Goal: Information Seeking & Learning: Get advice/opinions

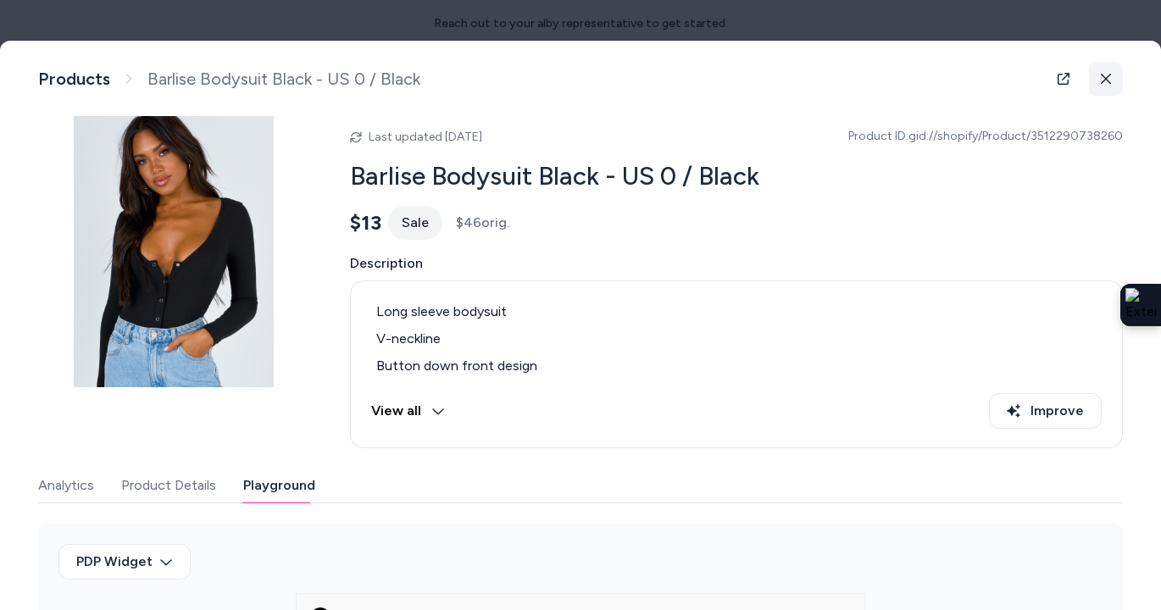
click at [1109, 73] on icon at bounding box center [1106, 79] width 12 height 12
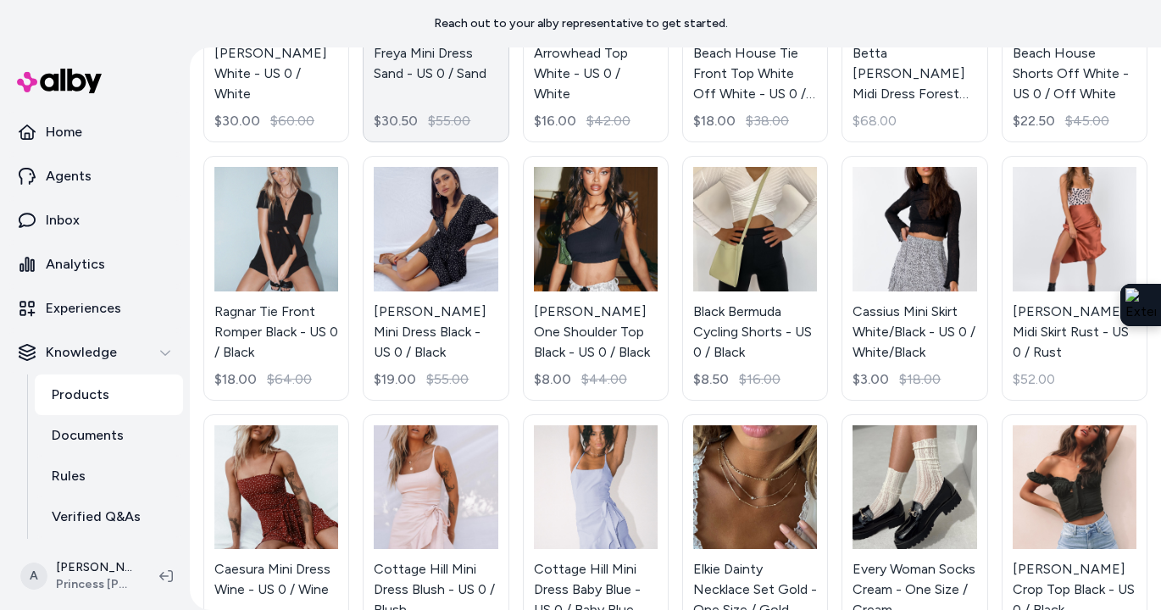
scroll to position [292, 0]
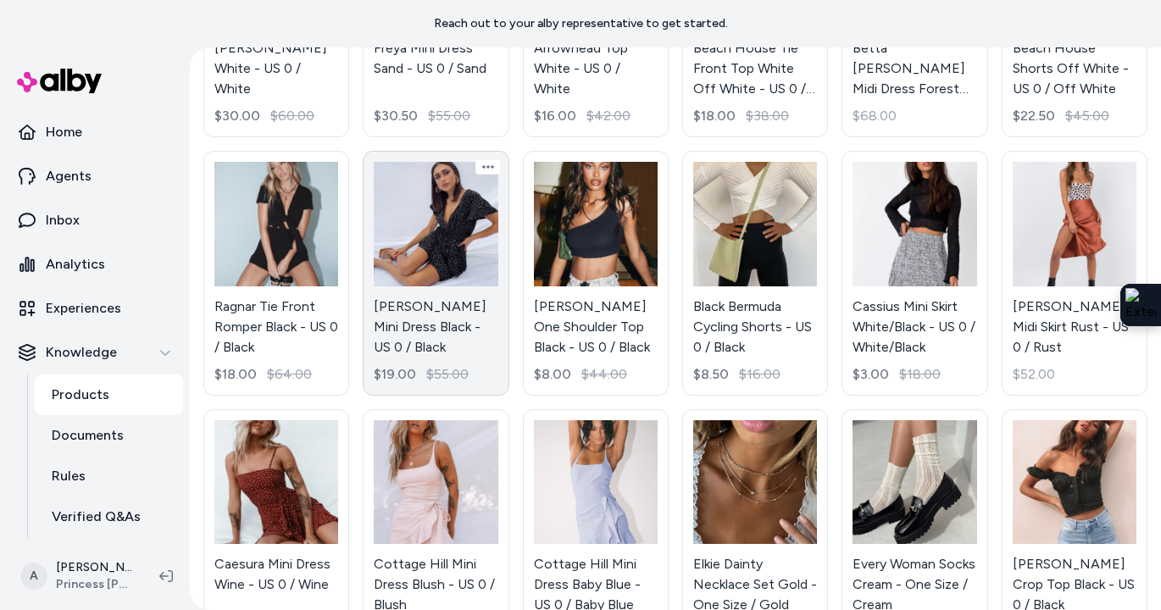
click at [440, 220] on link "Bobbie Mini Dress Black - US 0 / Black $19.00 $55.00" at bounding box center [436, 273] width 146 height 244
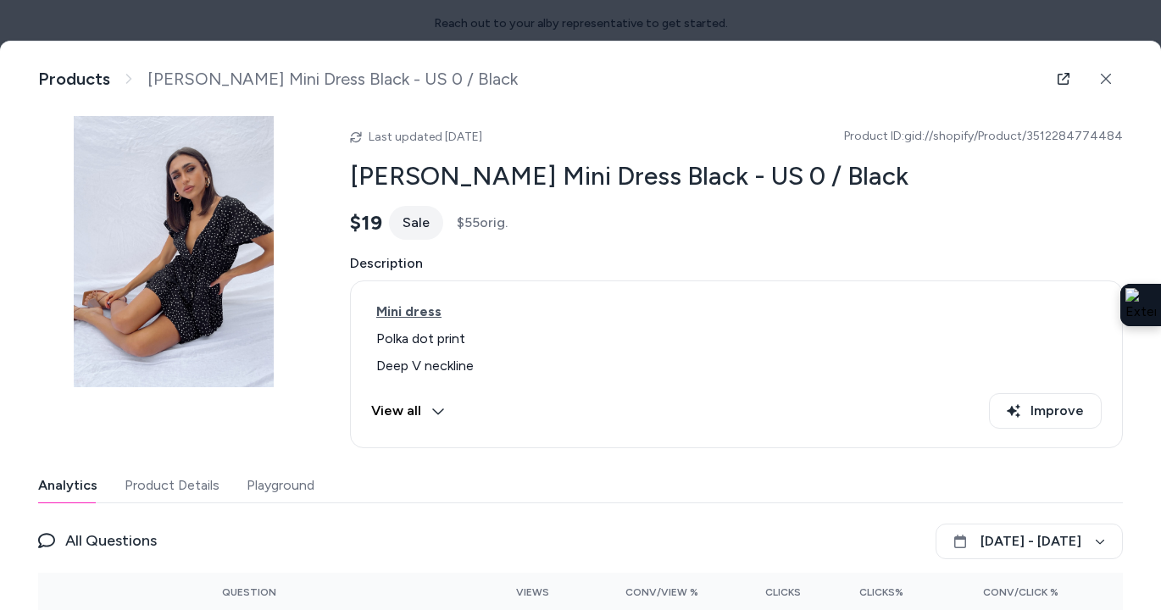
scroll to position [86, 0]
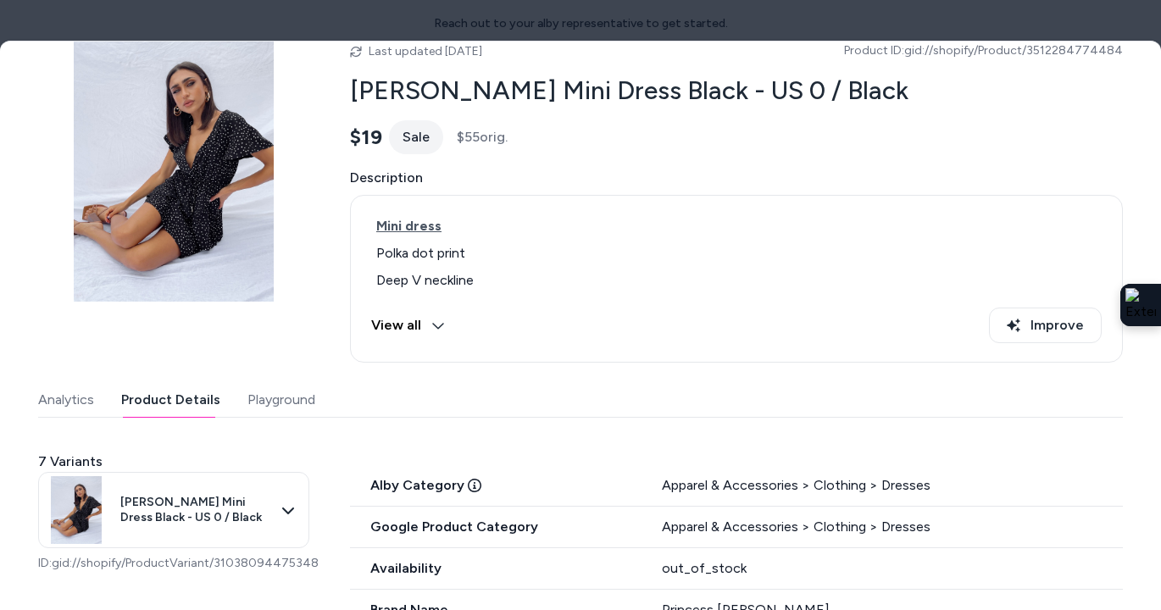
click at [164, 402] on button "Product Details" at bounding box center [170, 400] width 99 height 34
click at [286, 402] on button "Playground" at bounding box center [282, 400] width 68 height 34
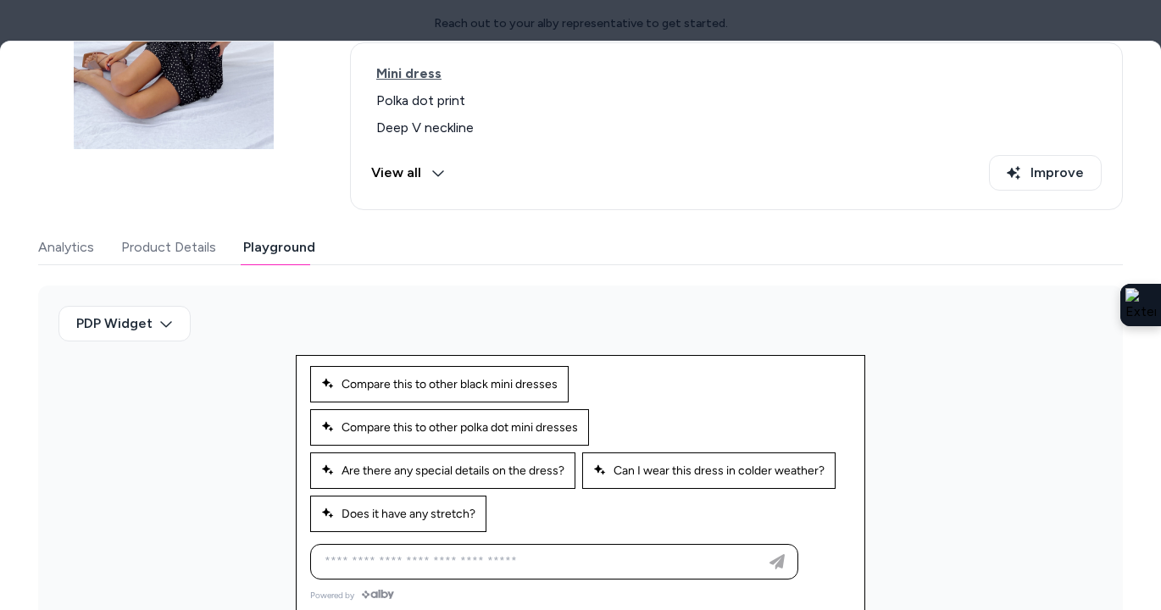
scroll to position [245, 0]
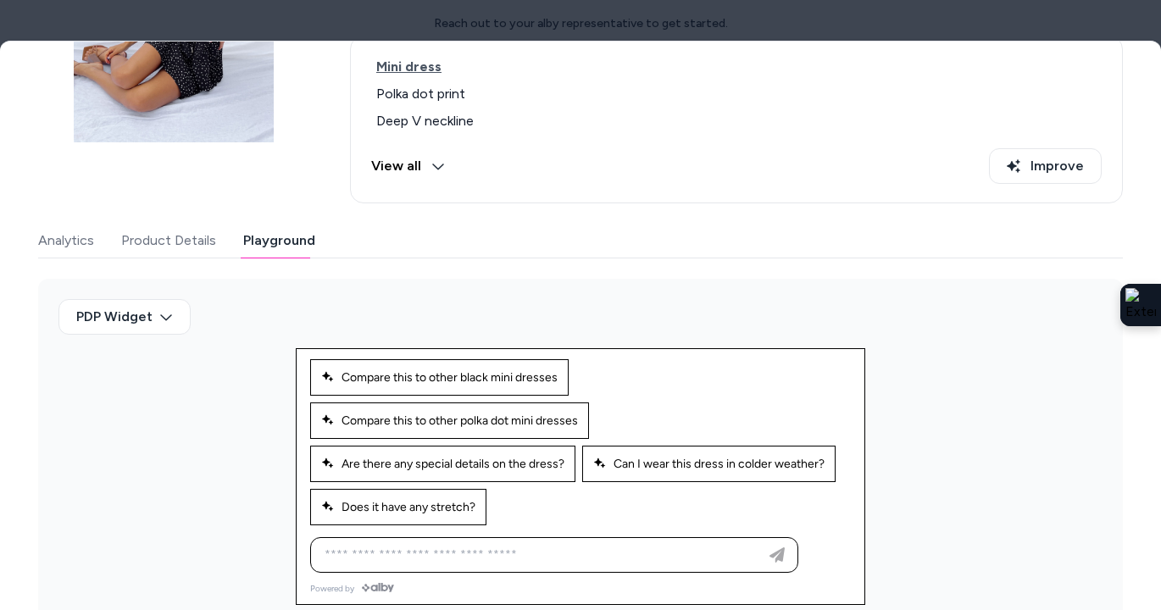
click at [420, 573] on div "Ask any question about this product" at bounding box center [581, 559] width 568 height 47
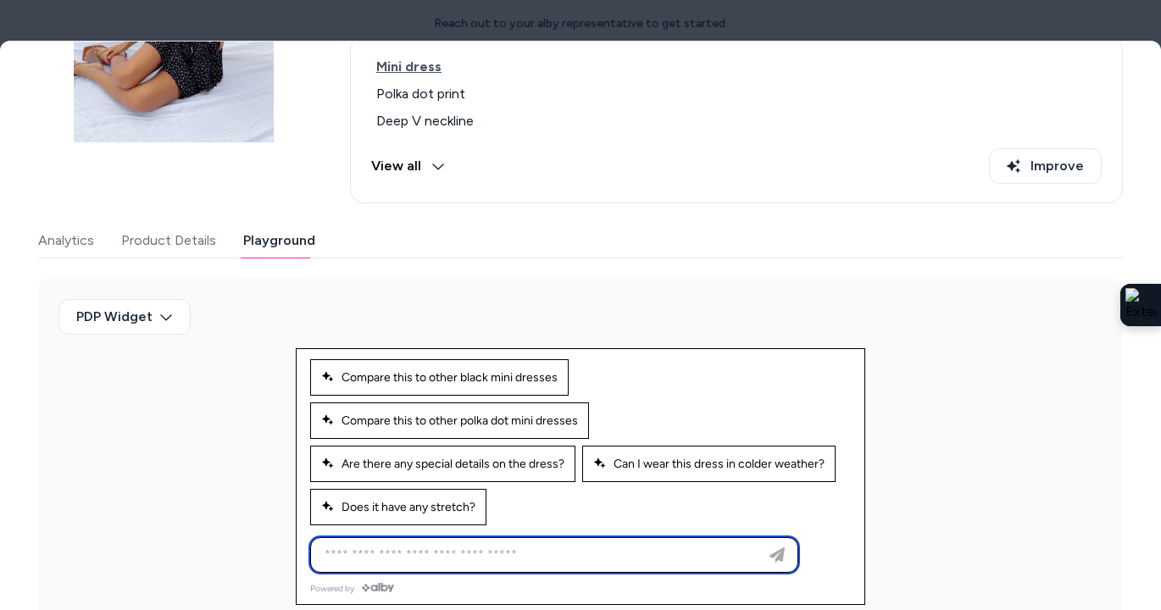
click at [420, 550] on input at bounding box center [537, 555] width 446 height 20
type input "*"
type input "**********"
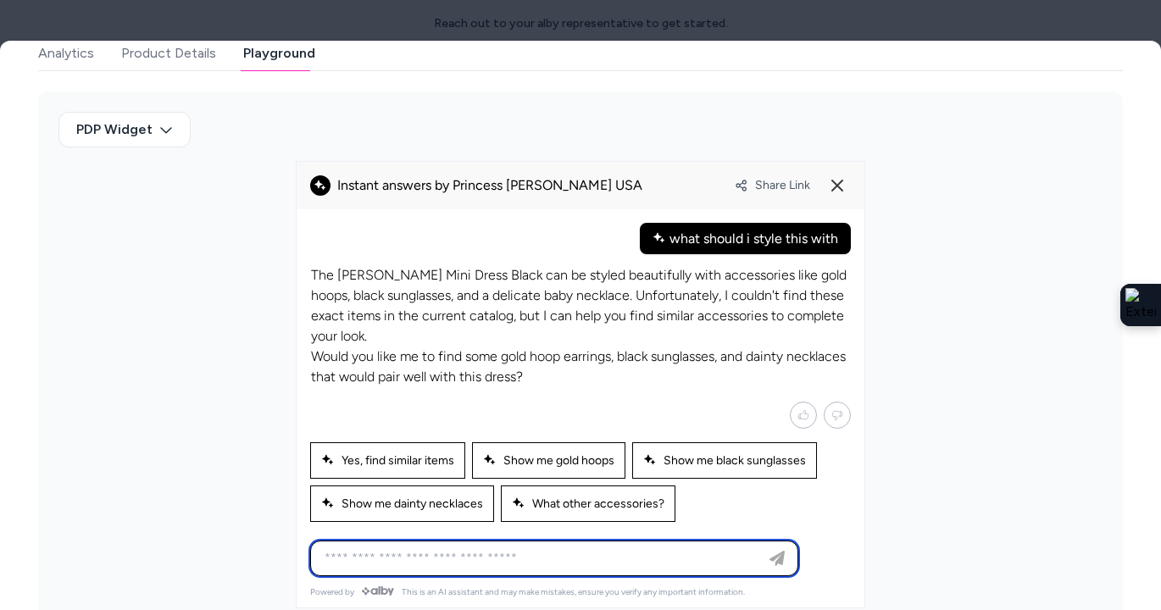
scroll to position [0, 0]
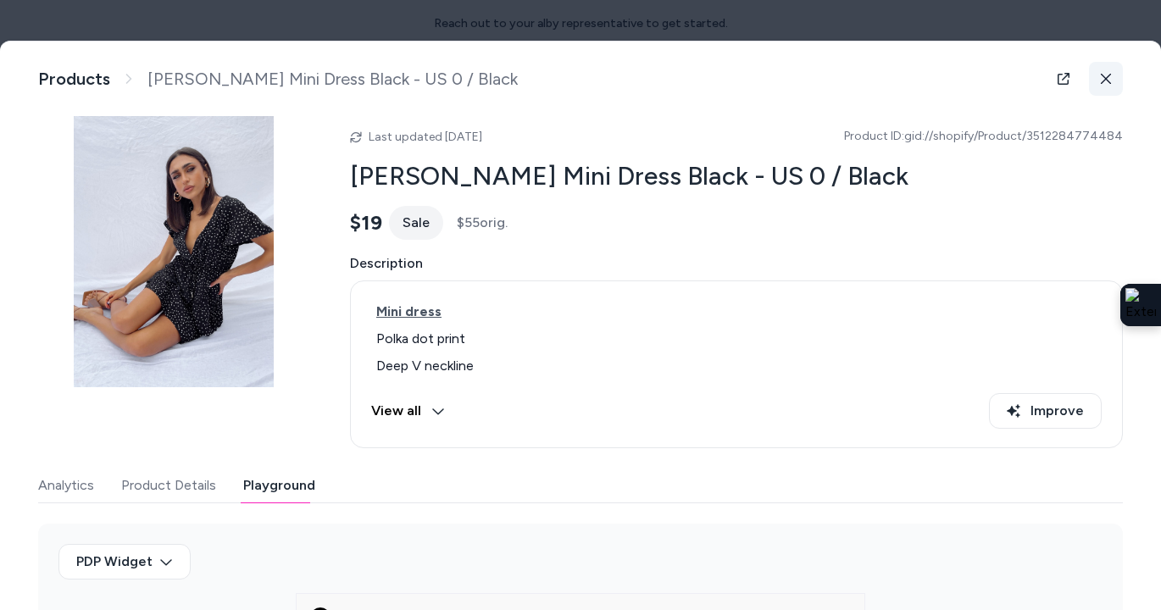
click at [1100, 81] on icon at bounding box center [1106, 79] width 12 height 12
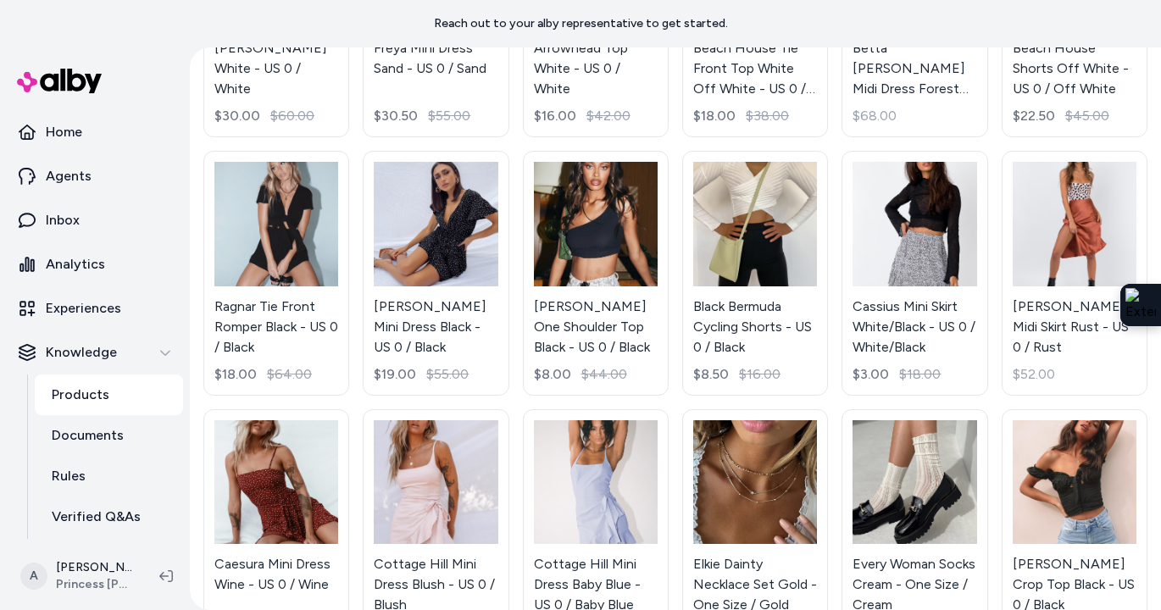
scroll to position [691, 0]
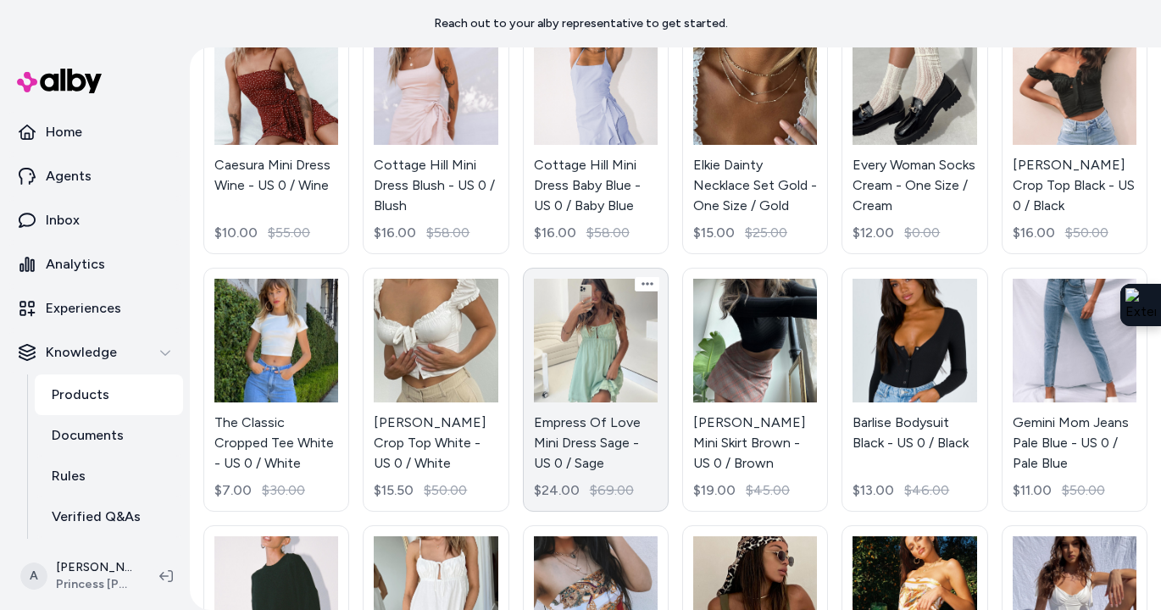
click at [603, 364] on link "Empress Of Love Mini Dress Sage - US 0 / Sage $24.00 $69.00" at bounding box center [596, 390] width 146 height 244
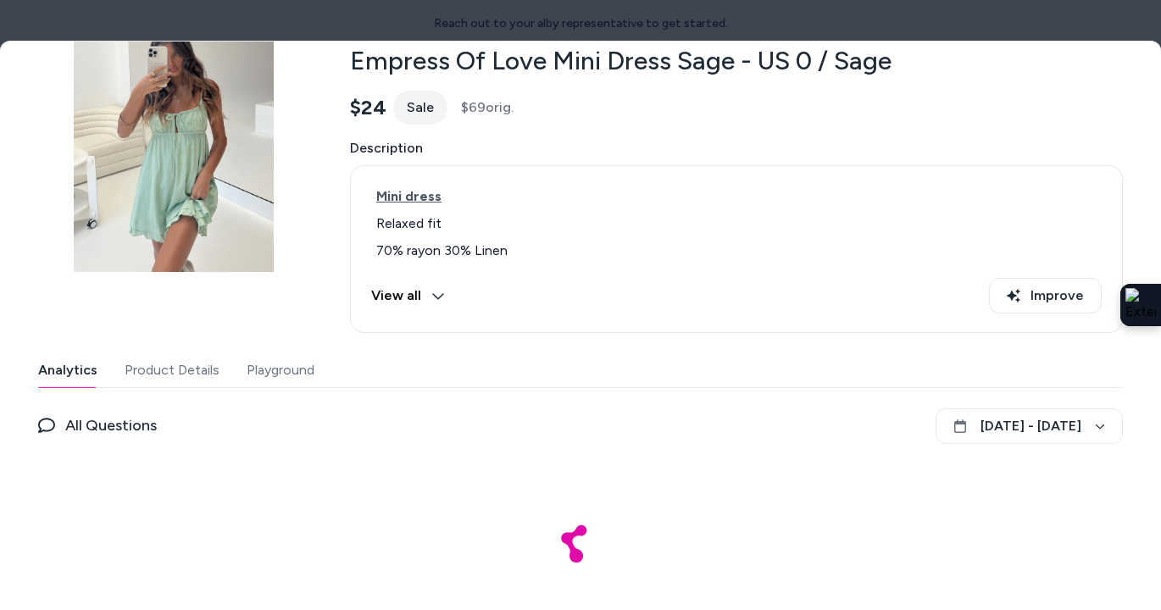
scroll to position [118, 0]
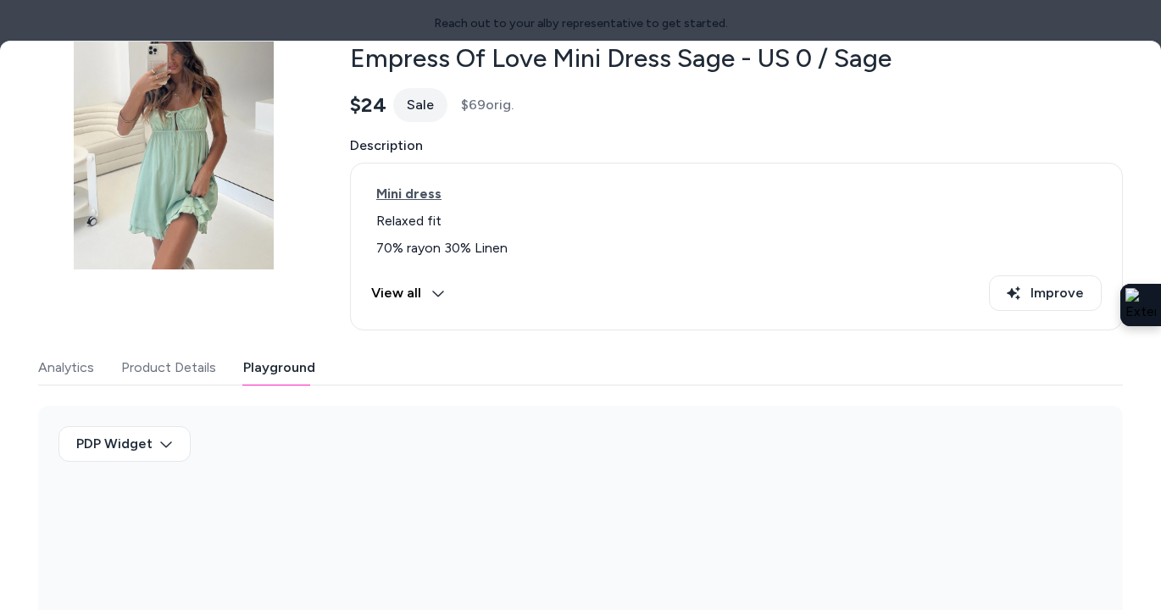
click at [266, 359] on button "Playground" at bounding box center [279, 368] width 72 height 34
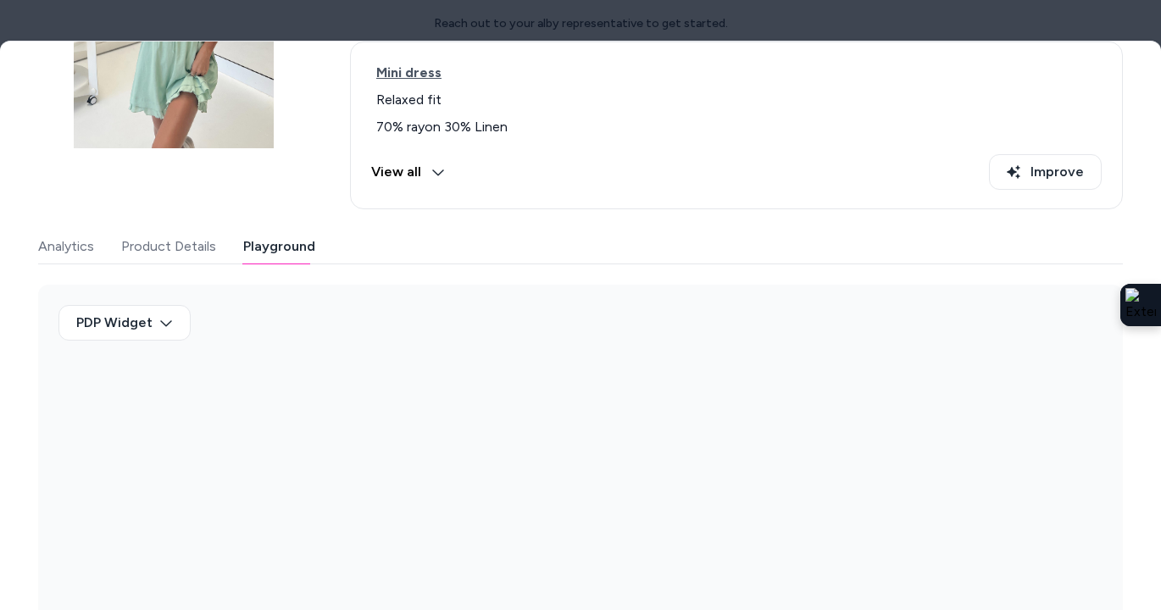
scroll to position [238, 0]
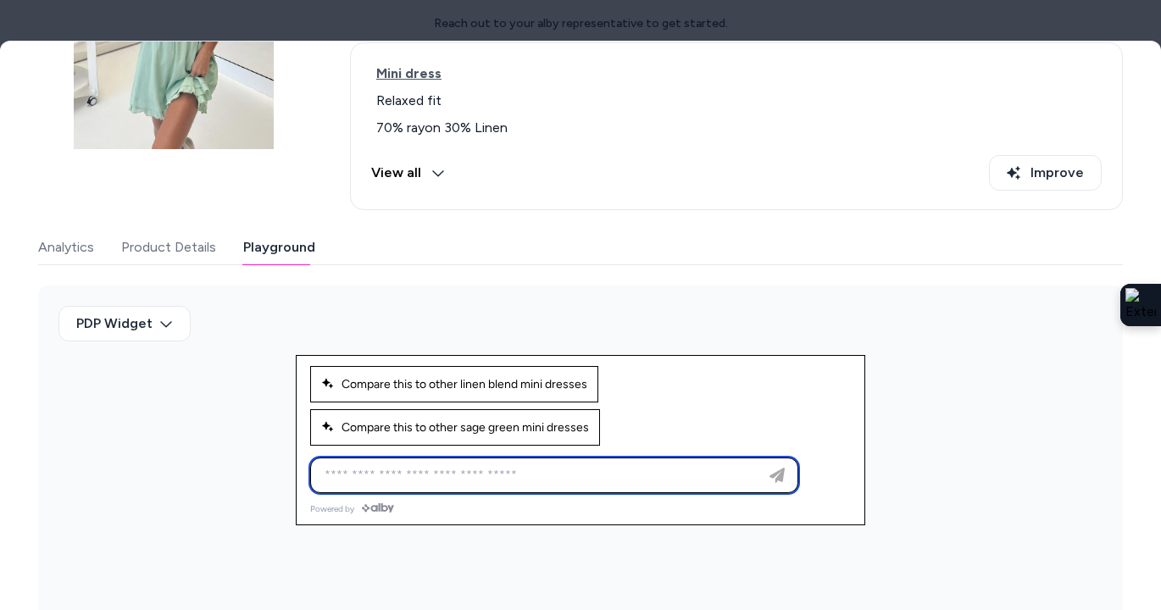
click at [449, 465] on input at bounding box center [537, 475] width 446 height 20
type input "**********"
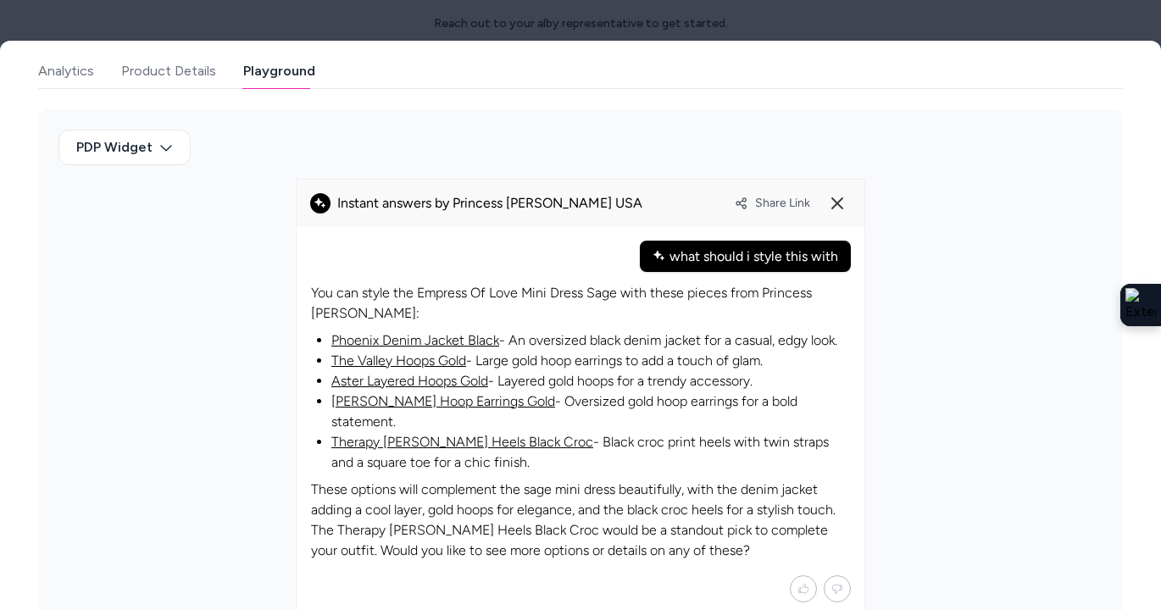
scroll to position [437, 0]
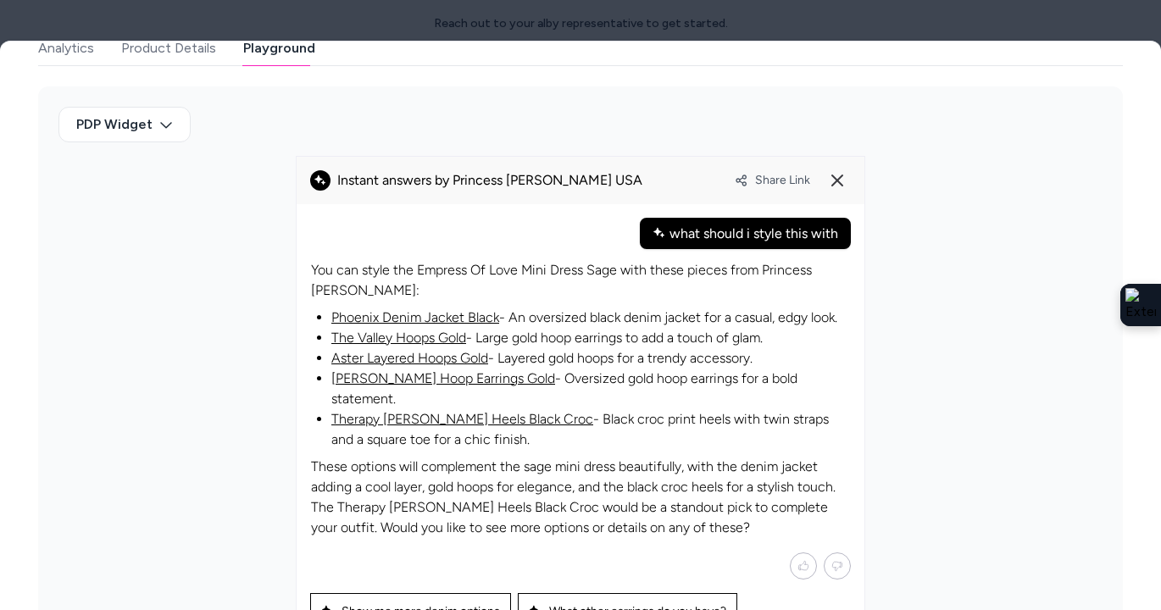
click at [418, 309] on link "Phoenix Denim Jacket Black" at bounding box center [415, 317] width 168 height 16
click at [414, 330] on link "The Valley Hoops Gold" at bounding box center [398, 338] width 135 height 16
click at [842, 175] on line at bounding box center [837, 180] width 10 height 10
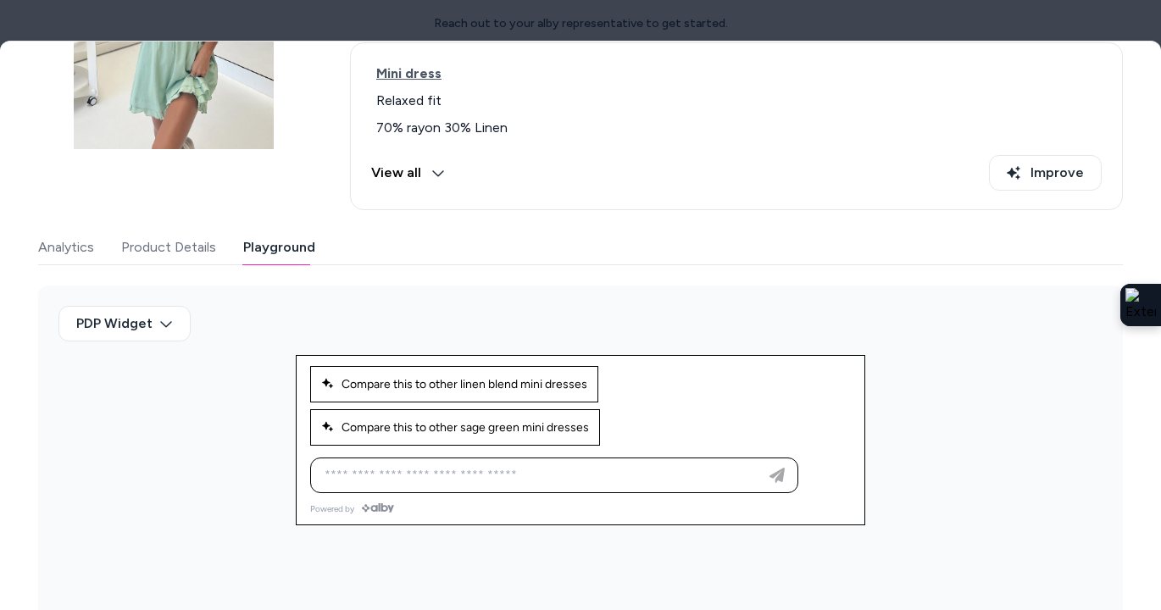
scroll to position [0, 0]
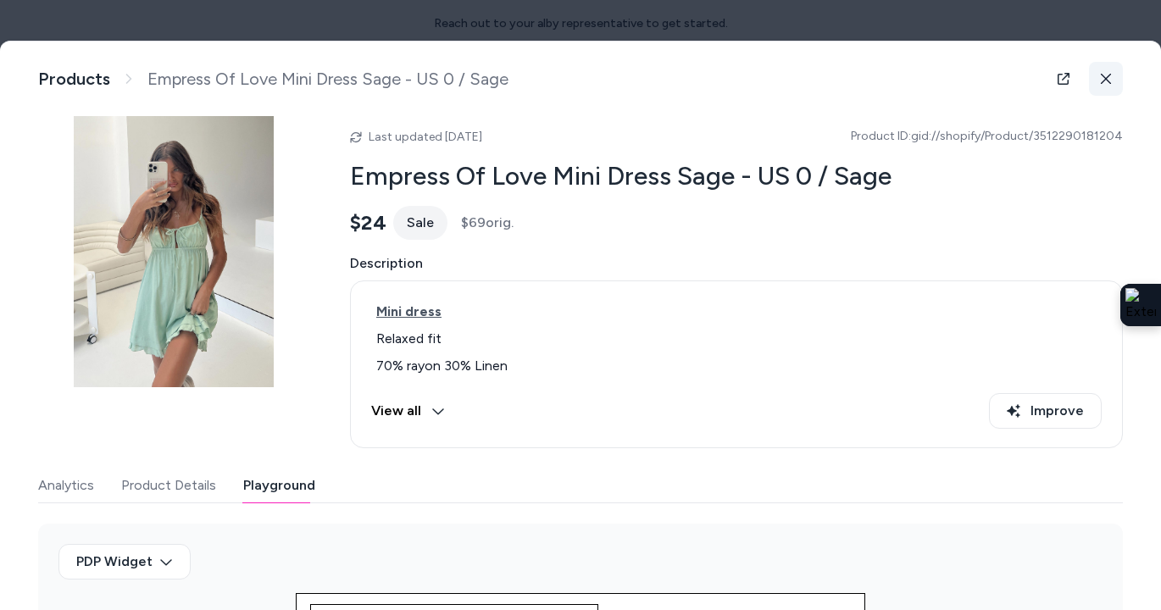
click at [1093, 82] on button at bounding box center [1106, 79] width 34 height 34
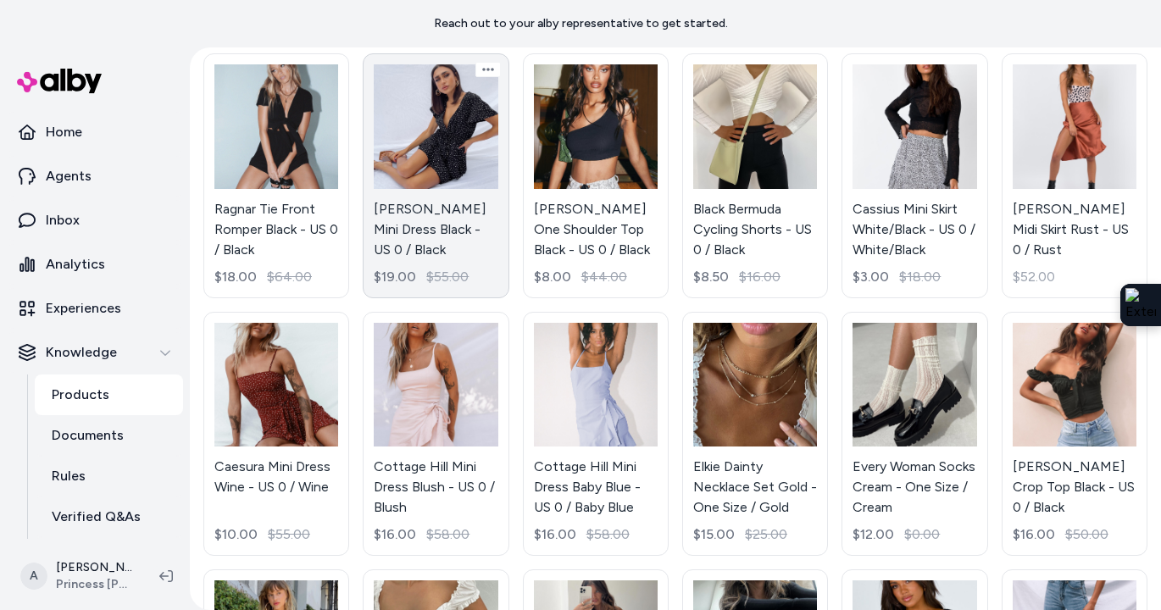
scroll to position [378, 0]
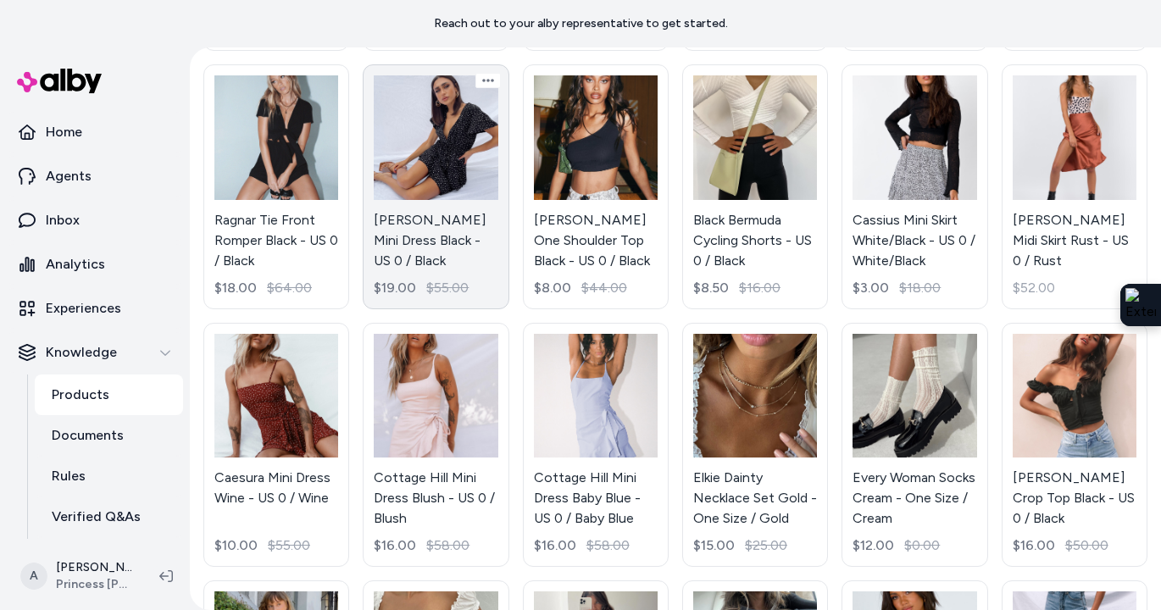
click at [449, 162] on link "Bobbie Mini Dress Black - US 0 / Black $19.00 $55.00" at bounding box center [436, 186] width 146 height 244
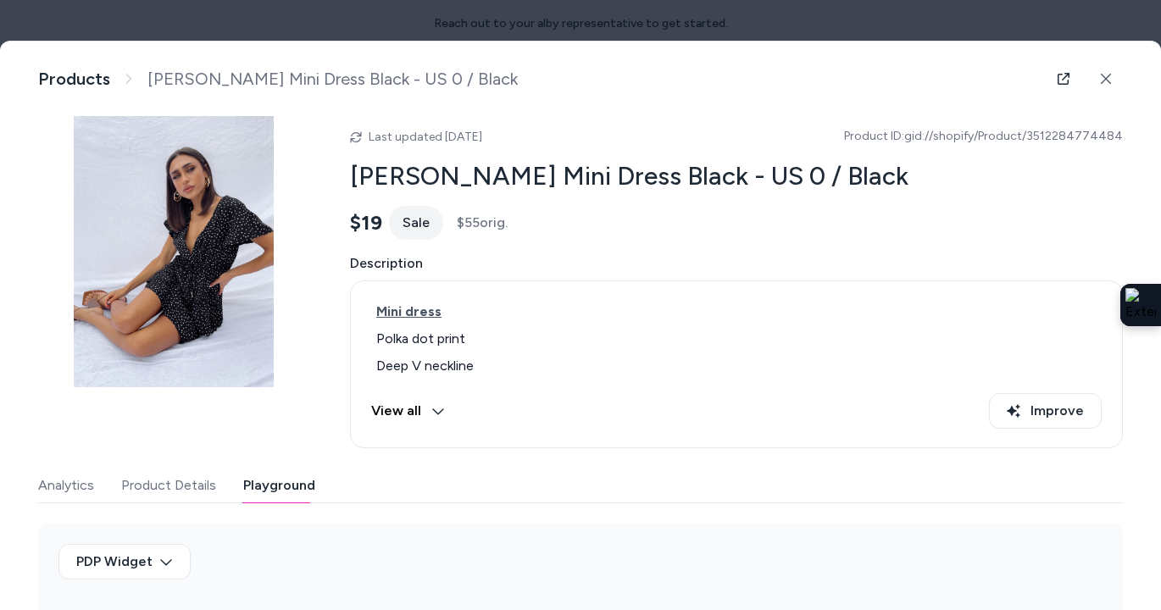
click at [290, 475] on button "Playground" at bounding box center [279, 486] width 72 height 34
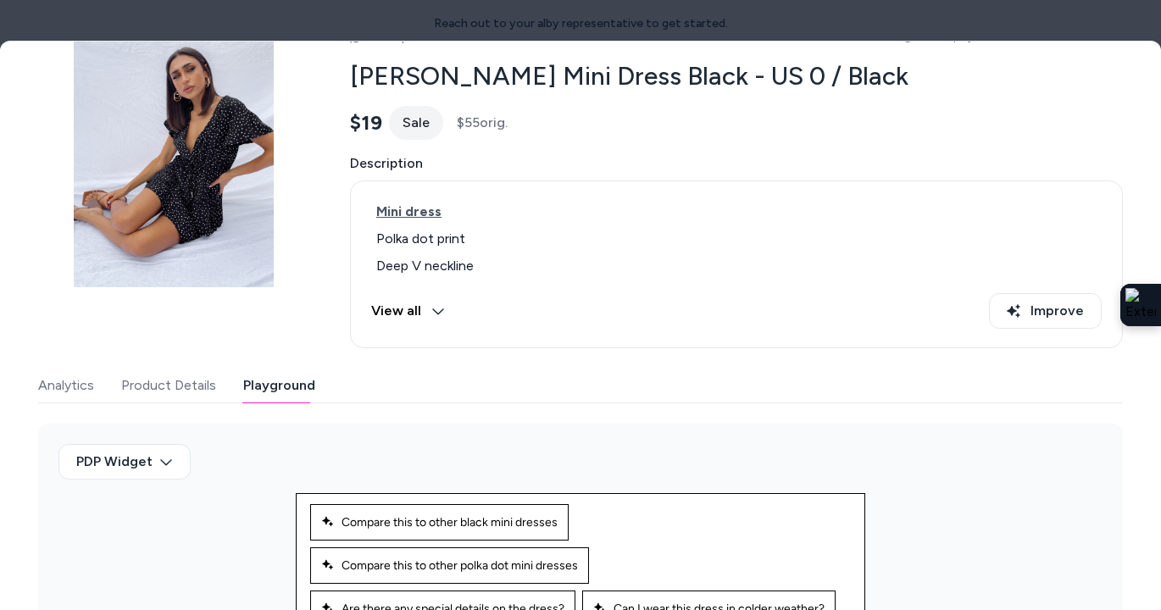
scroll to position [245, 0]
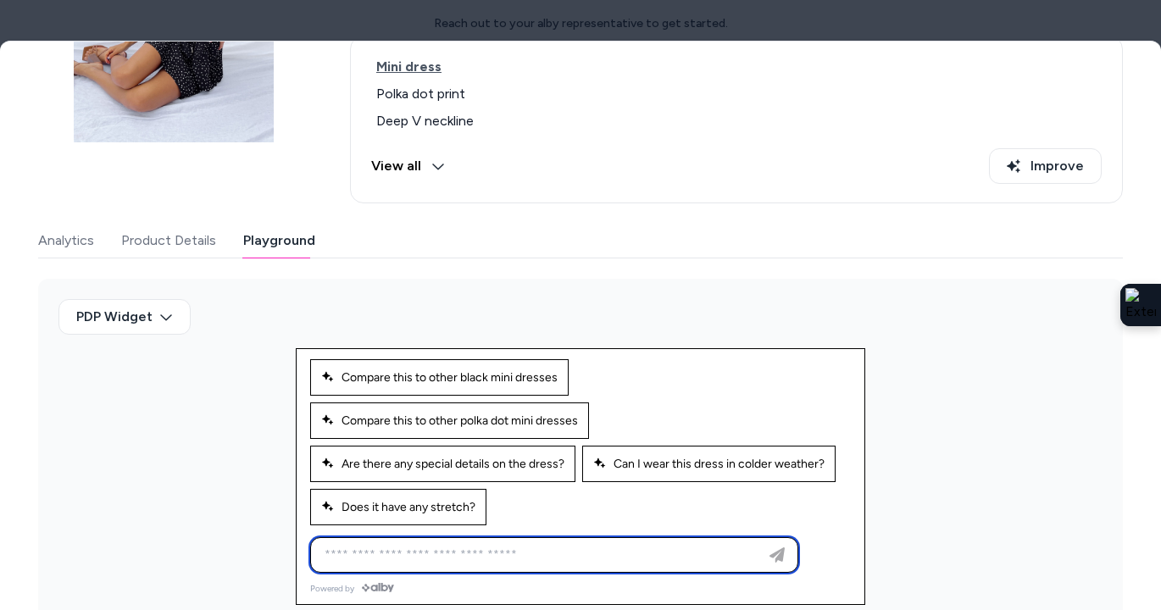
click at [474, 556] on input at bounding box center [537, 555] width 446 height 20
type input "**********"
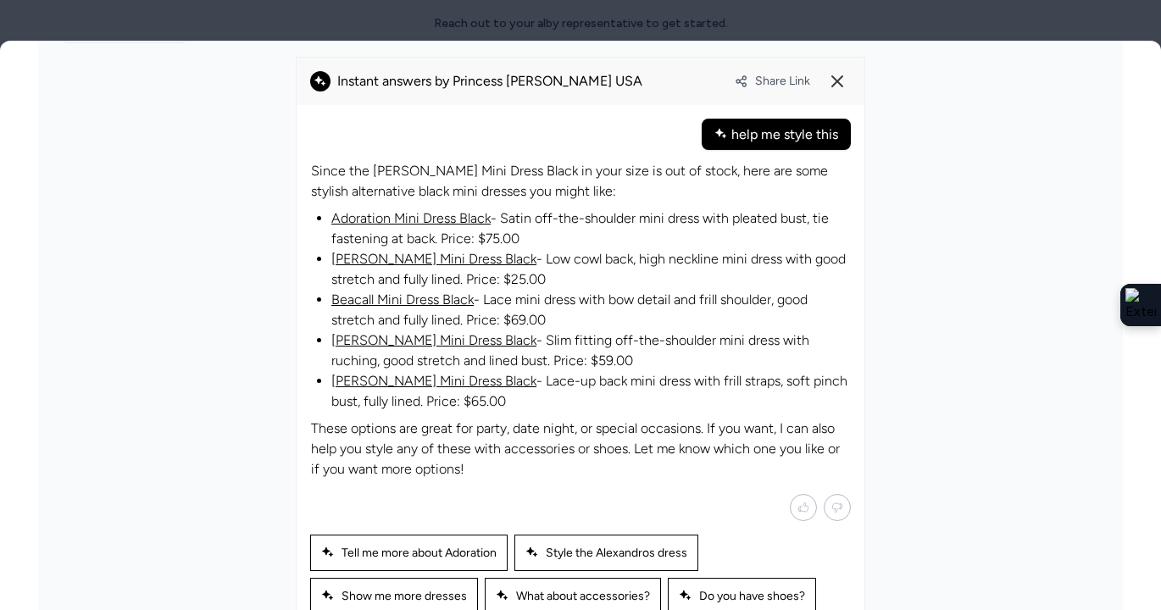
scroll to position [630, 0]
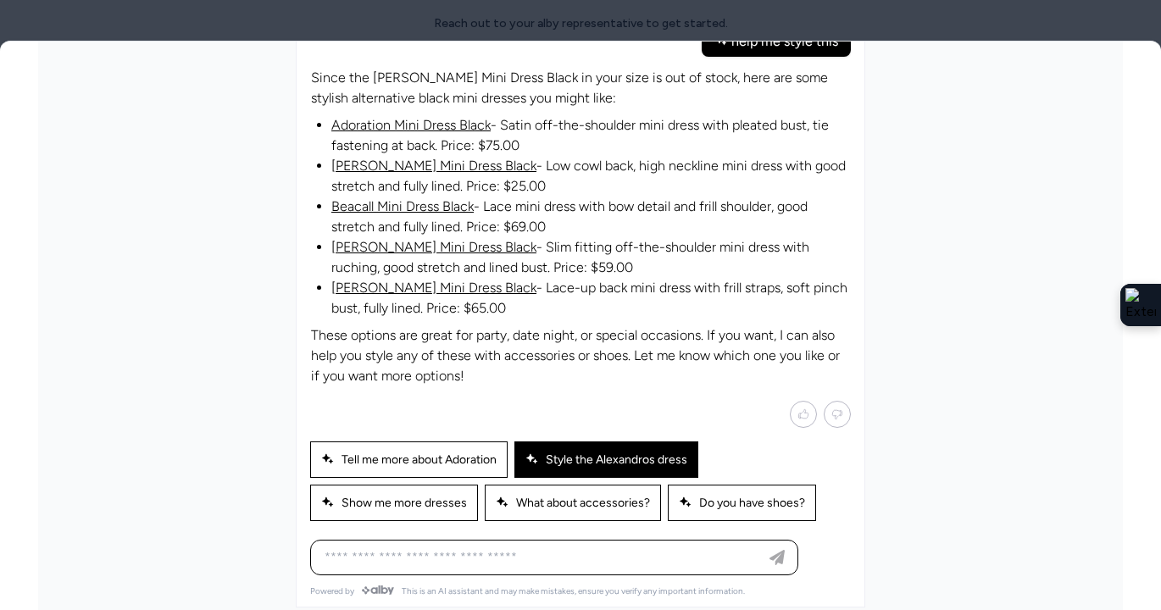
click at [651, 453] on span "Style the Alexandros dress" at bounding box center [607, 460] width 162 height 14
type input "**********"
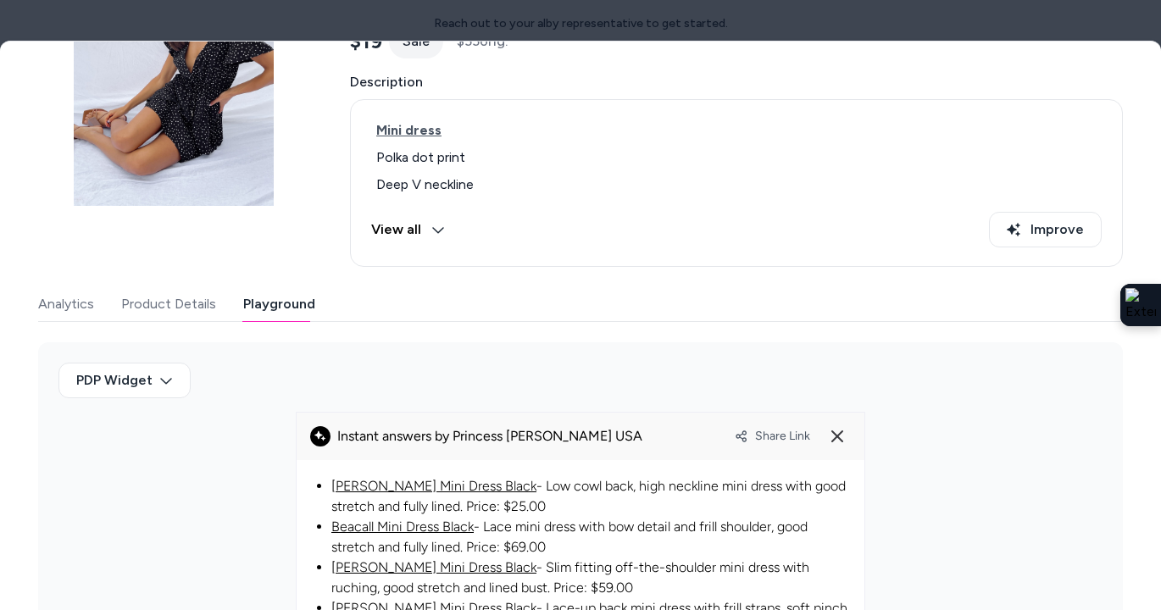
scroll to position [149, 0]
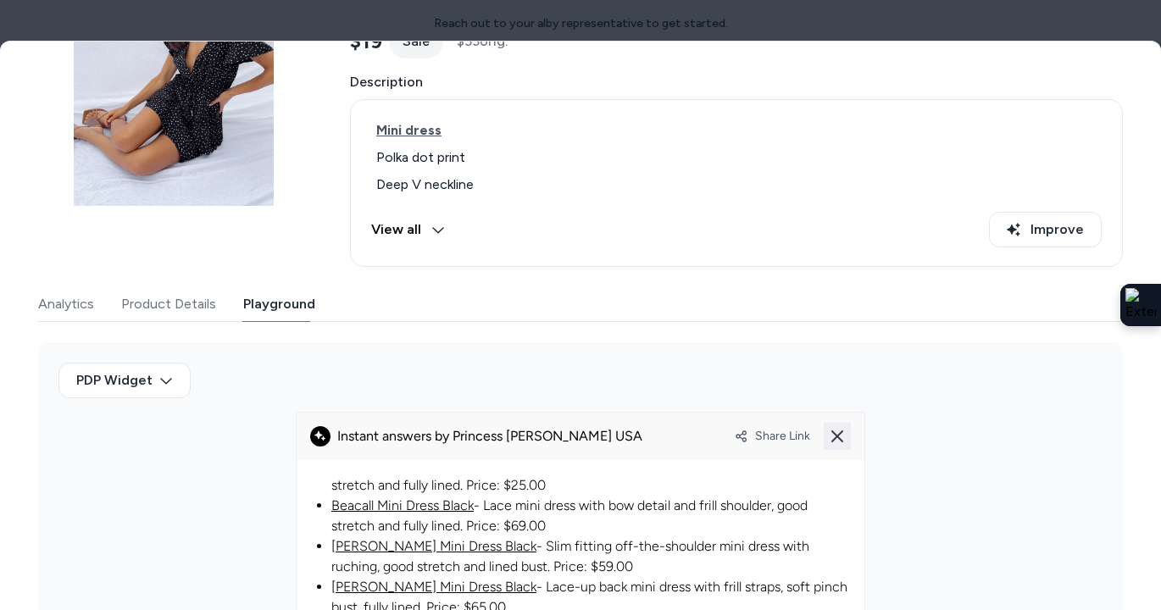
click at [833, 435] on icon at bounding box center [837, 436] width 20 height 20
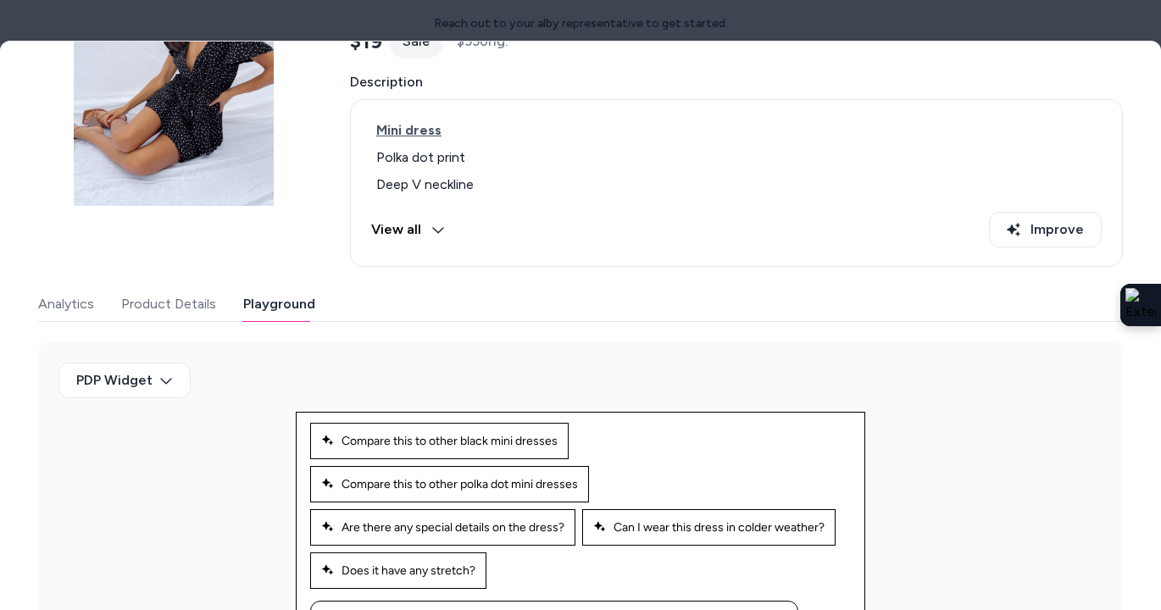
scroll to position [0, 0]
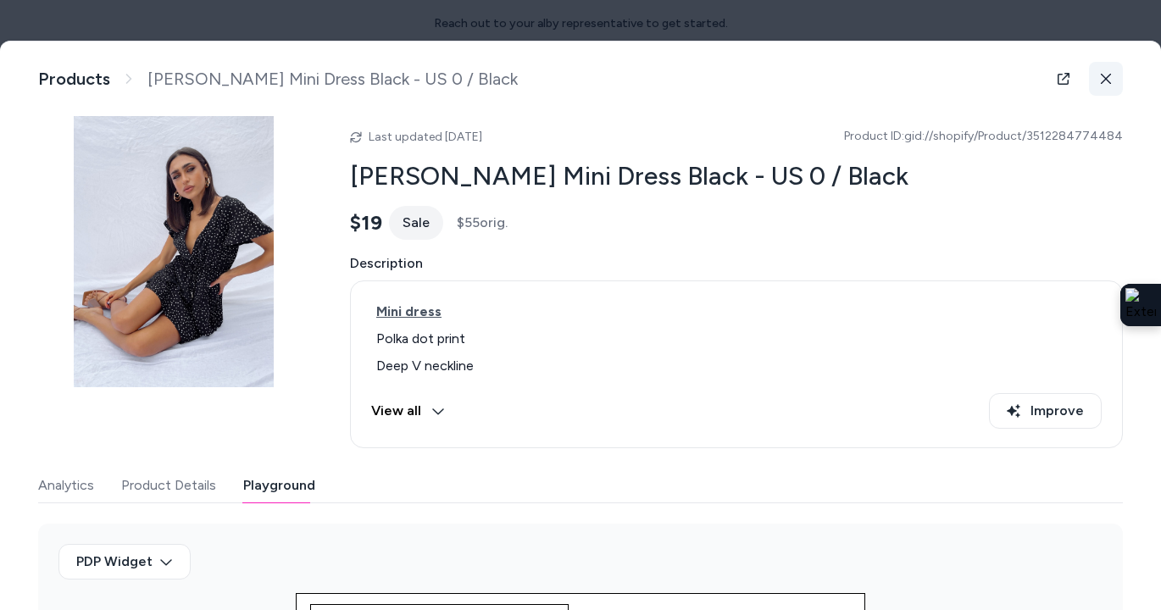
click at [1116, 73] on button at bounding box center [1106, 79] width 34 height 34
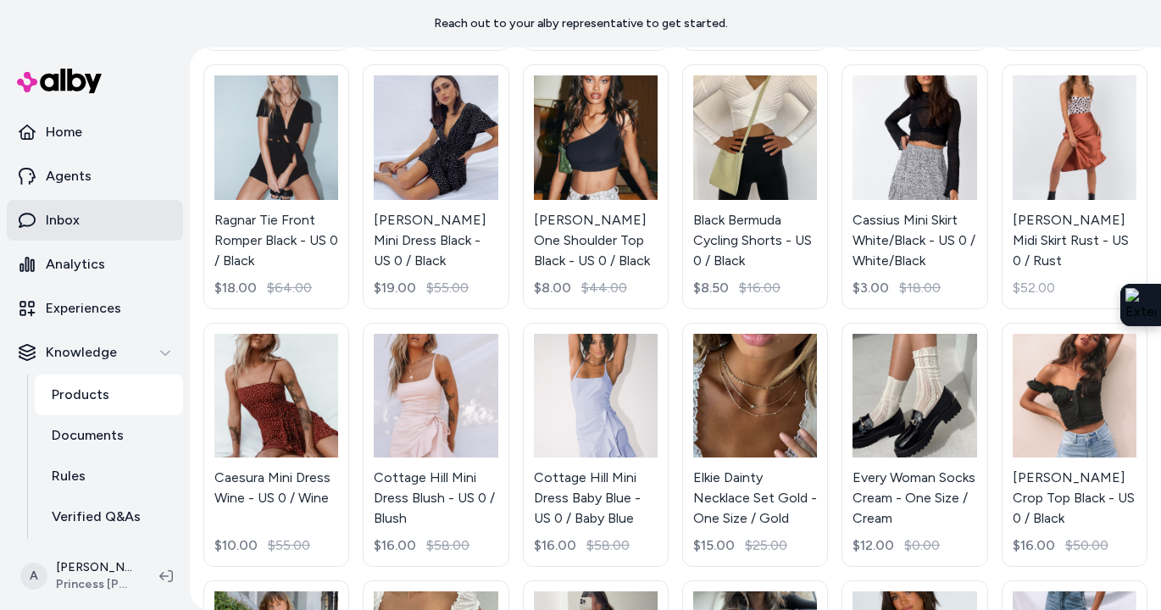
click at [70, 223] on p "Inbox" at bounding box center [63, 220] width 34 height 20
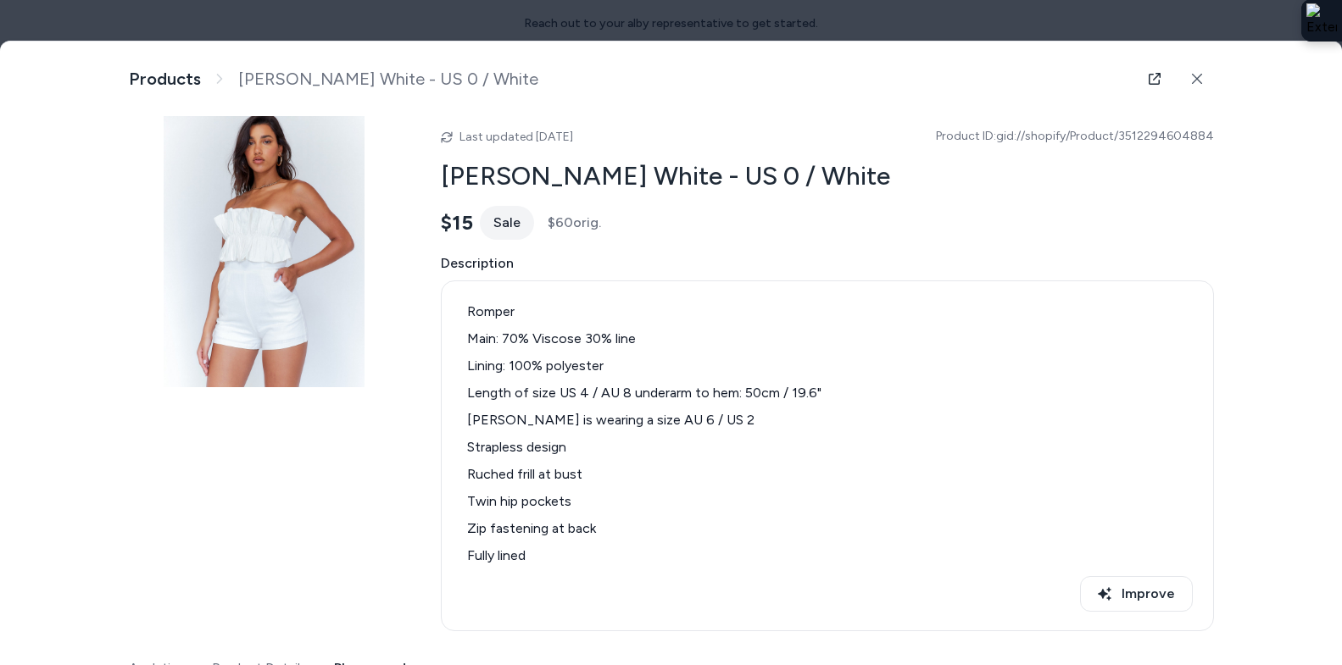
scroll to position [1201, 0]
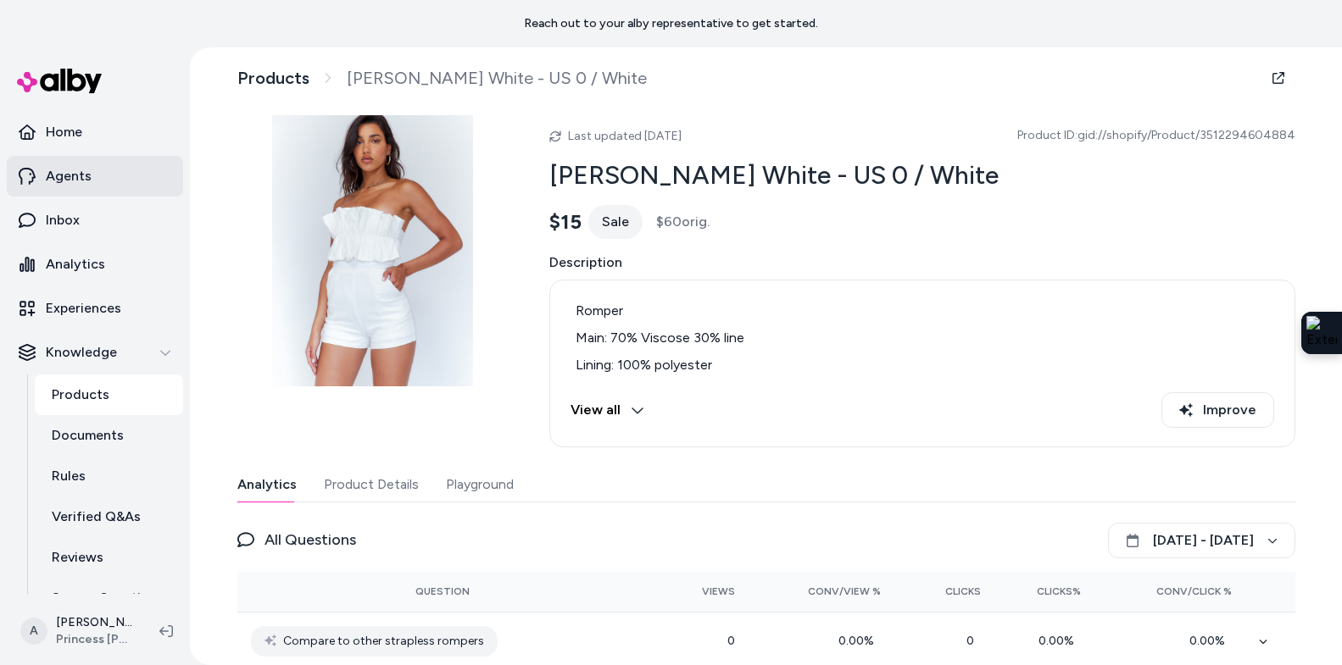
click at [88, 186] on link "Agents" at bounding box center [95, 176] width 176 height 41
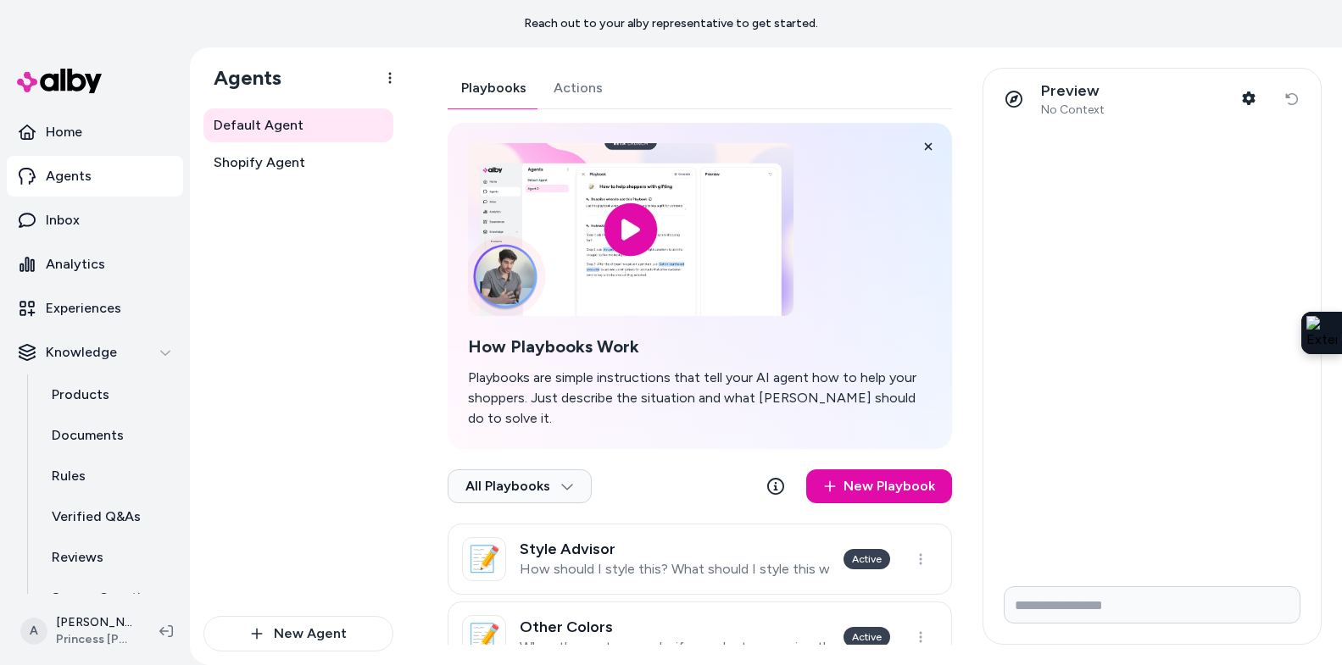
scroll to position [28, 0]
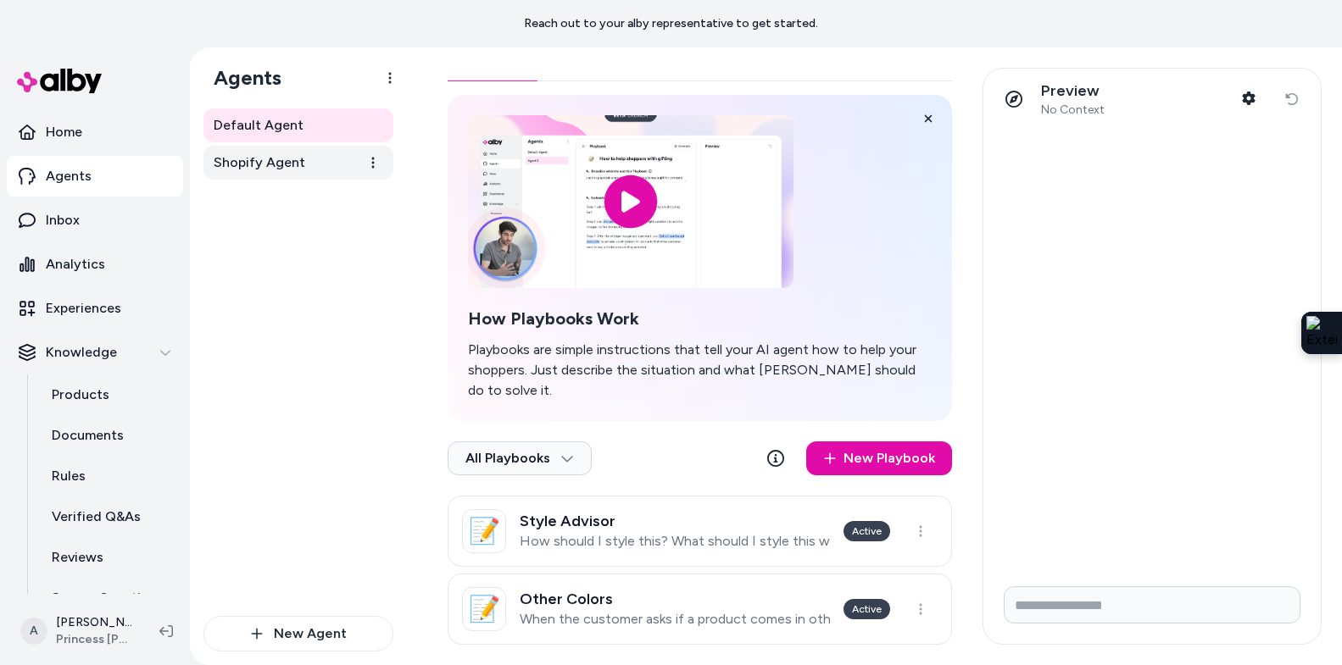
click at [296, 169] on span "Shopify Agent" at bounding box center [260, 163] width 92 height 20
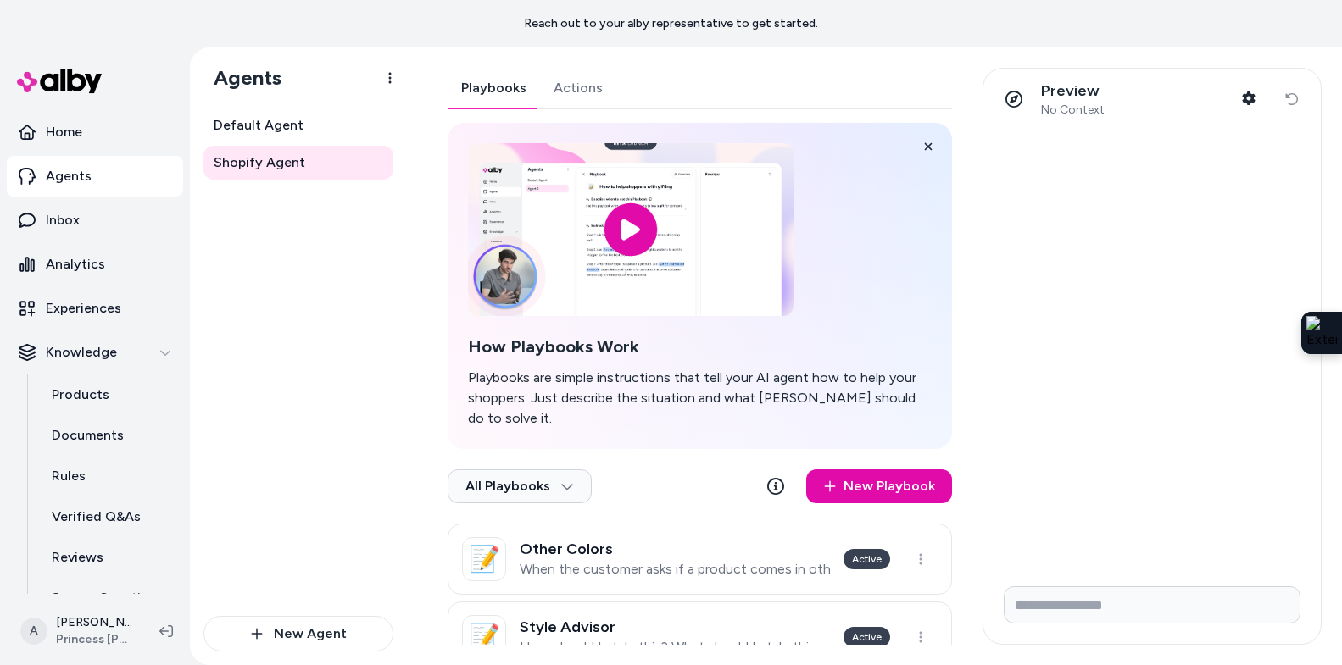
scroll to position [28, 0]
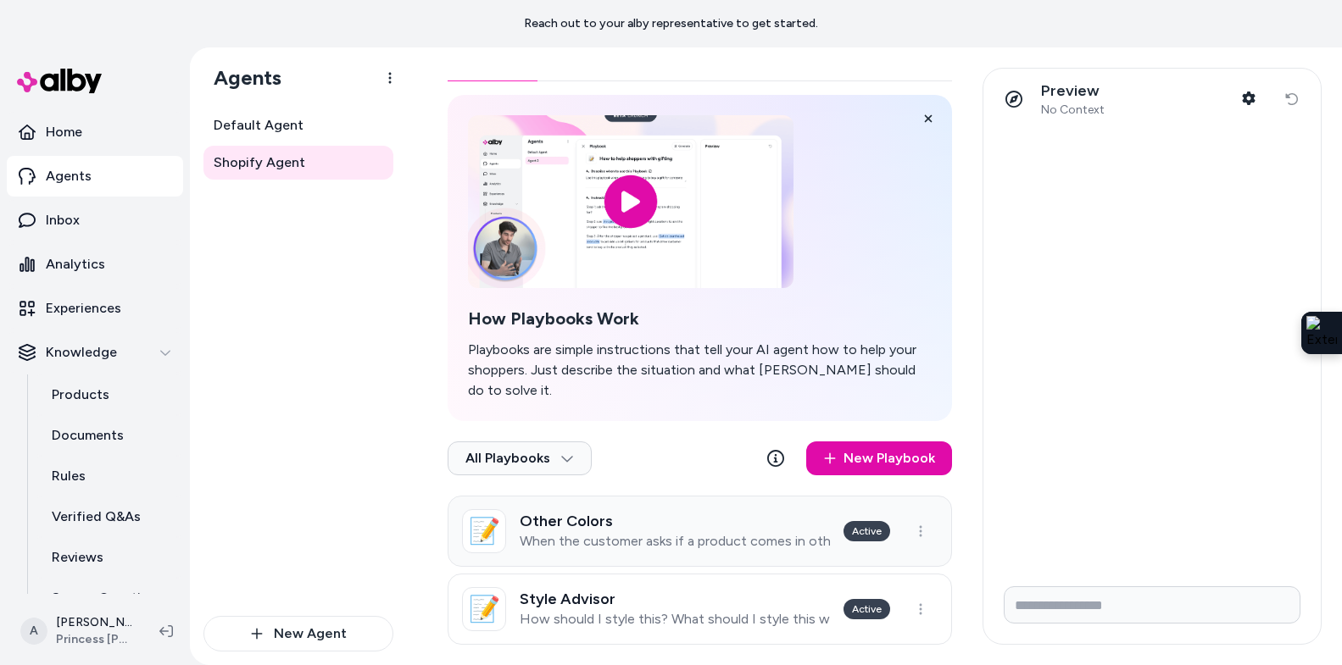
click at [649, 533] on p "When the customer asks if a product comes in other colors. When the customer as…" at bounding box center [675, 541] width 310 height 17
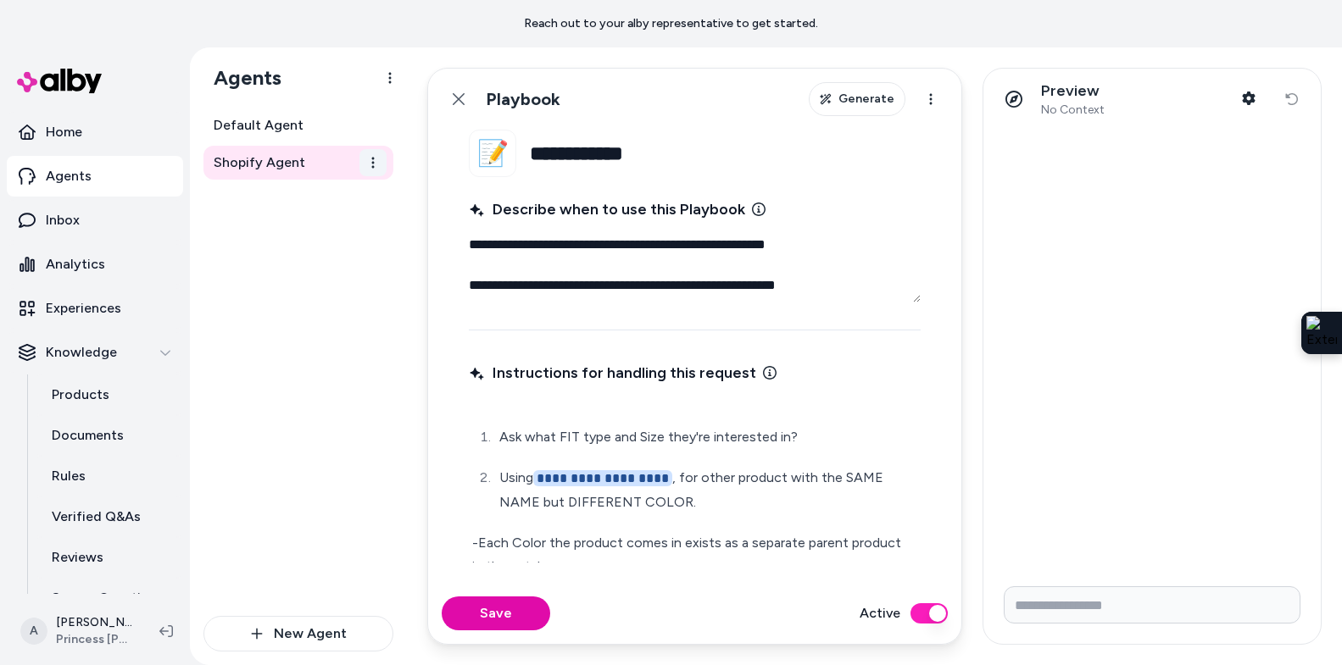
click at [375, 169] on html "**********" at bounding box center [671, 332] width 1342 height 665
click at [454, 97] on html "**********" at bounding box center [671, 332] width 1342 height 665
click at [454, 97] on icon at bounding box center [459, 99] width 14 height 14
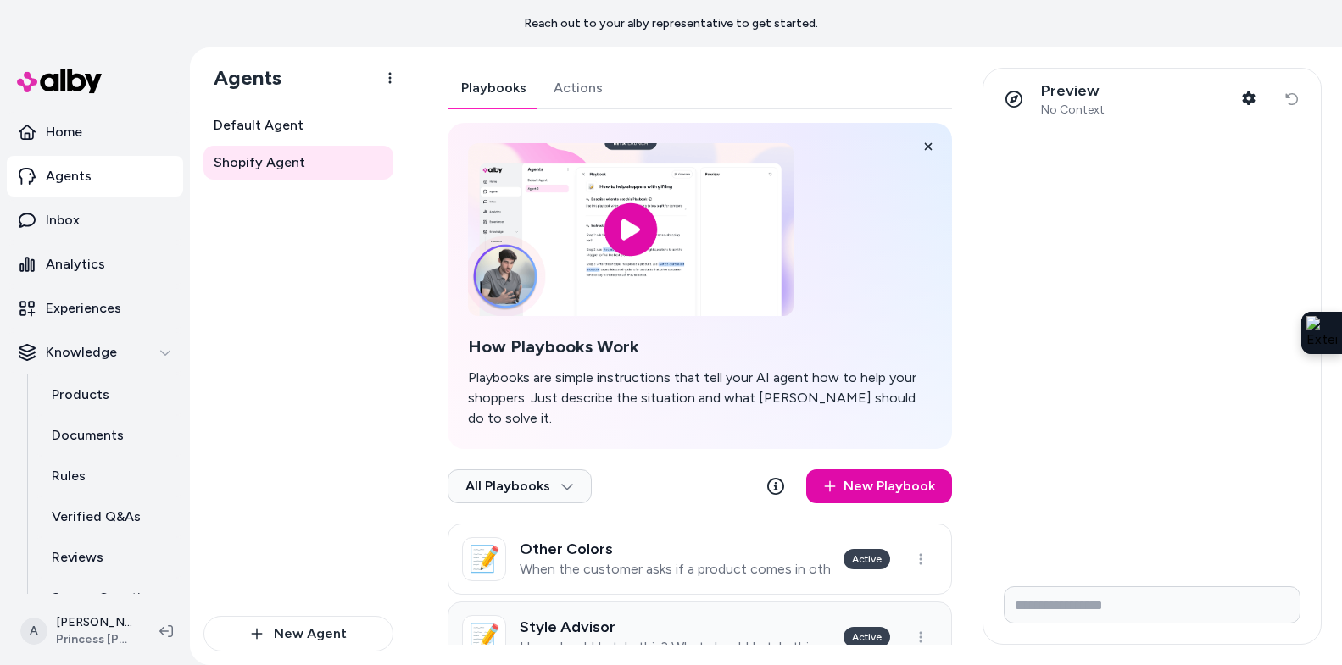
click at [588, 639] on p "How should I style this? What should I style this with?" at bounding box center [675, 647] width 310 height 17
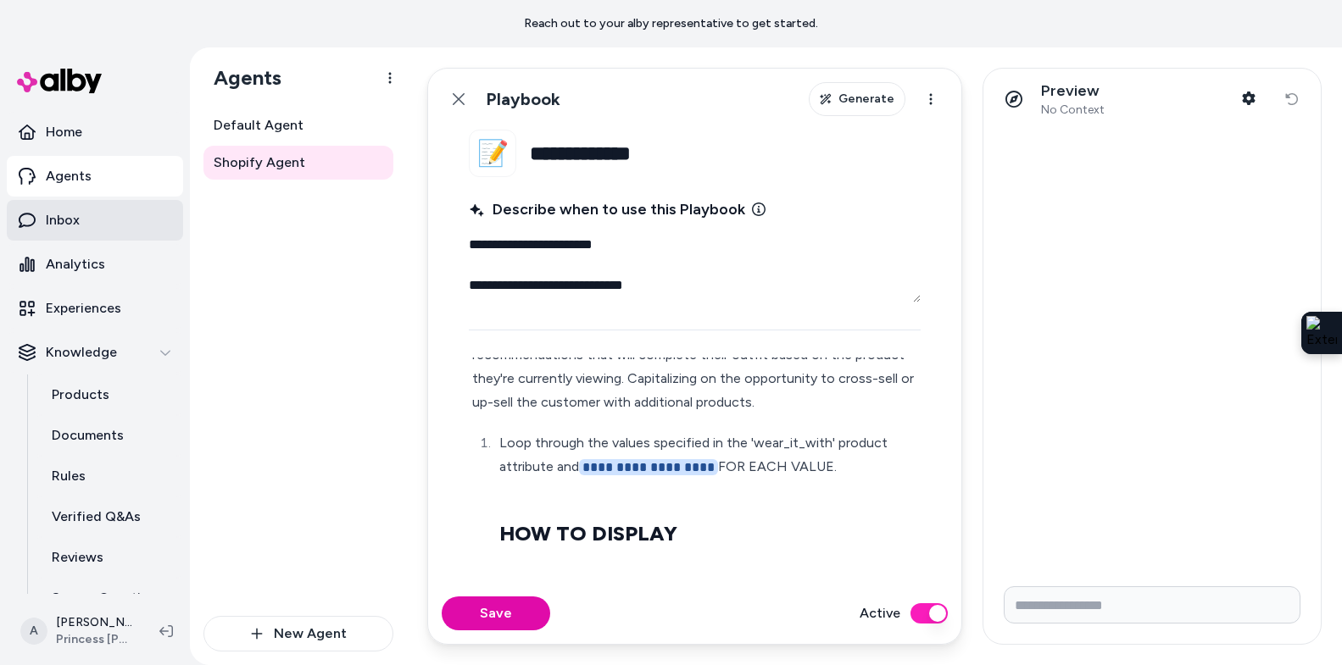
scroll to position [89, 0]
type textarea "*"
click at [300, 160] on span "Shopify Agent" at bounding box center [260, 163] width 92 height 20
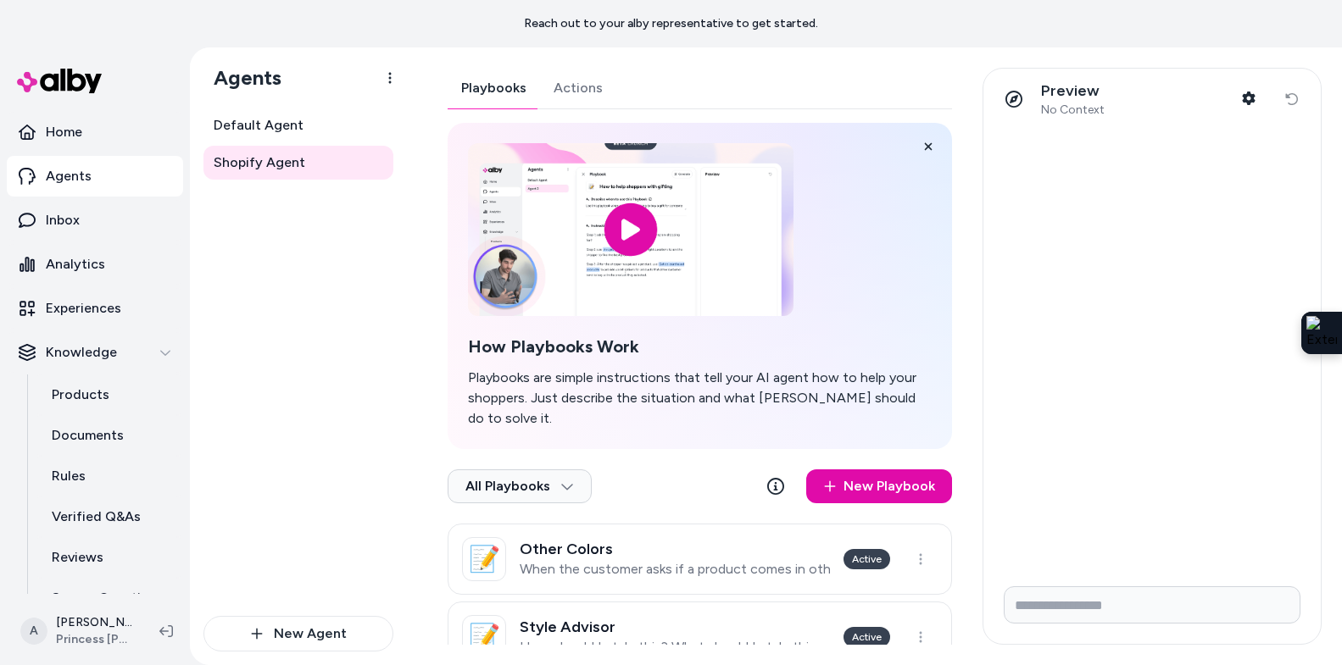
scroll to position [28, 0]
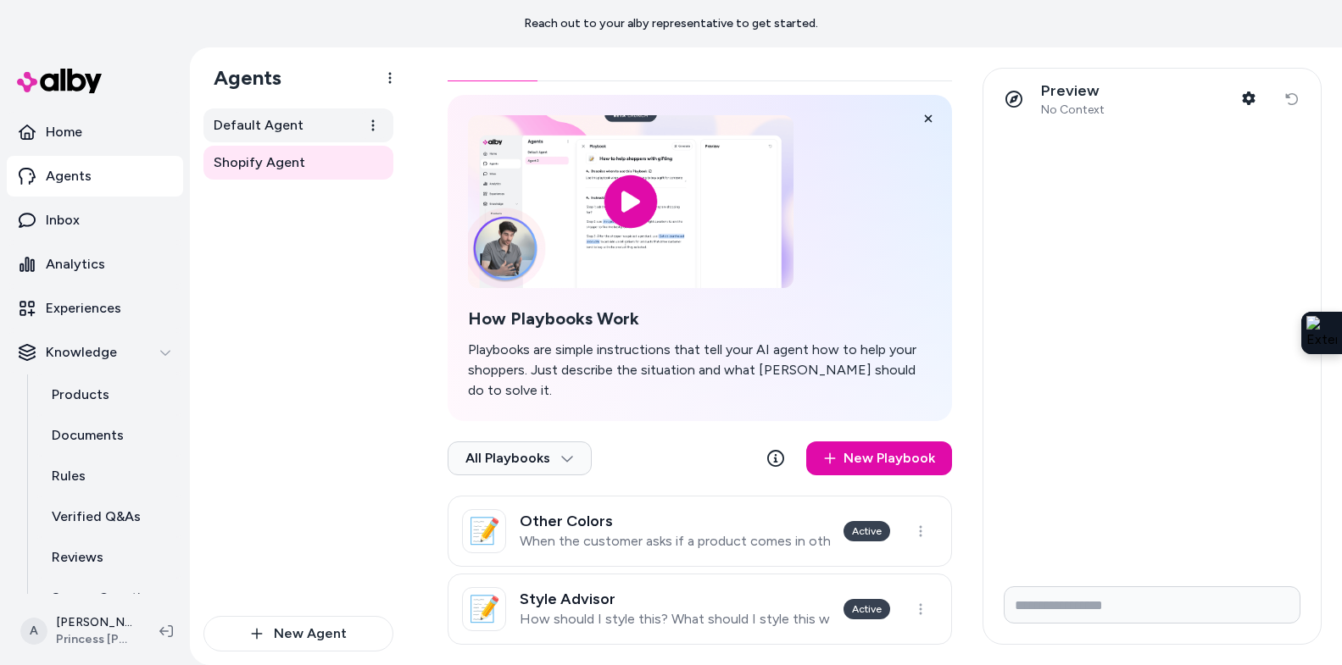
click at [320, 139] on link "Default Agent" at bounding box center [298, 125] width 190 height 34
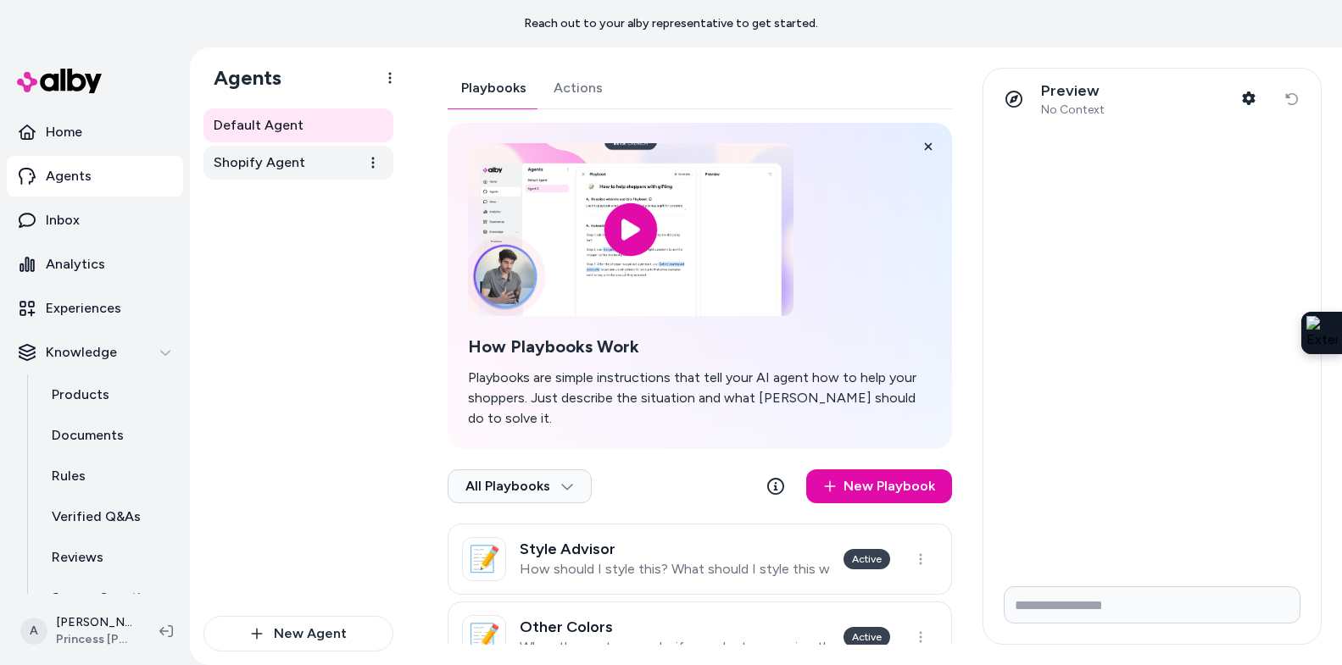
click at [312, 155] on link "Shopify Agent" at bounding box center [298, 163] width 190 height 34
click at [308, 120] on link "Default Agent" at bounding box center [298, 125] width 190 height 34
click at [303, 151] on link "Shopify Agent" at bounding box center [298, 163] width 190 height 34
click at [309, 125] on link "Default Agent" at bounding box center [298, 125] width 190 height 34
click at [303, 167] on link "Shopify Agent" at bounding box center [298, 163] width 190 height 34
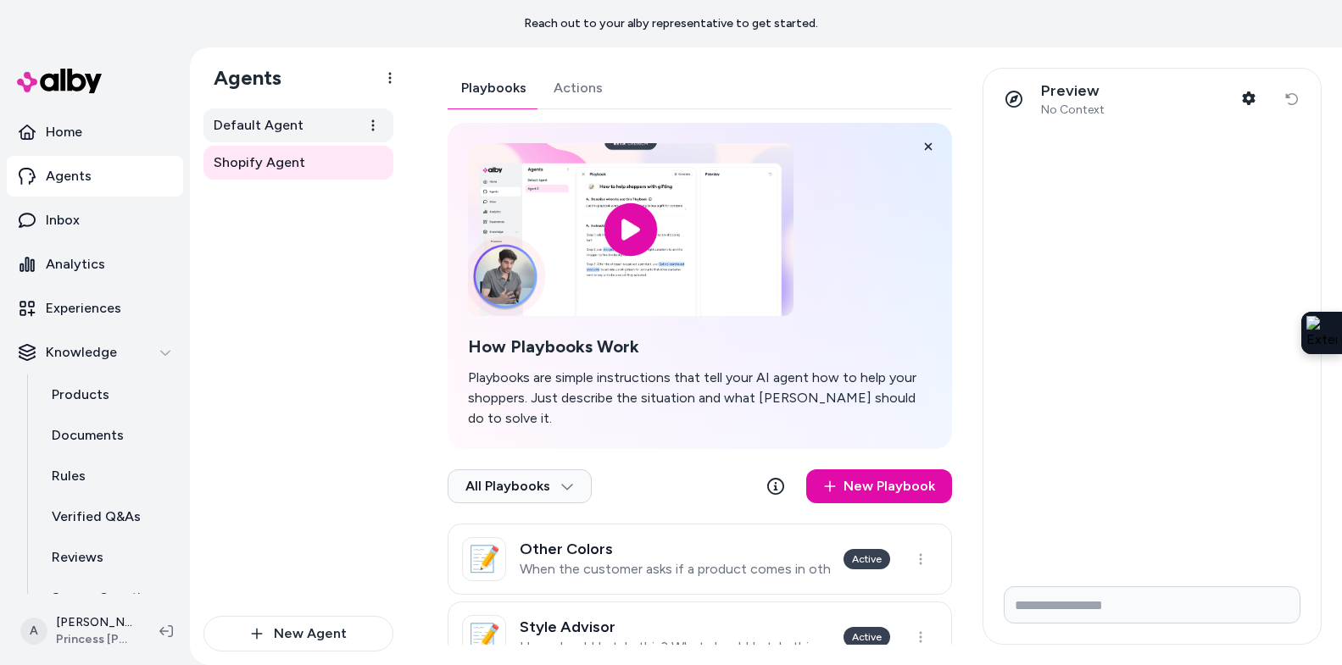
click at [303, 131] on link "Default Agent" at bounding box center [298, 125] width 190 height 34
click at [294, 168] on span "Shopify Agent" at bounding box center [260, 163] width 92 height 20
click at [308, 116] on link "Default Agent" at bounding box center [298, 125] width 190 height 34
click at [255, 170] on span "Shopify Agent" at bounding box center [260, 163] width 92 height 20
click at [270, 119] on span "Default Agent" at bounding box center [259, 125] width 90 height 20
